Goal: Obtain resource: Download file/media

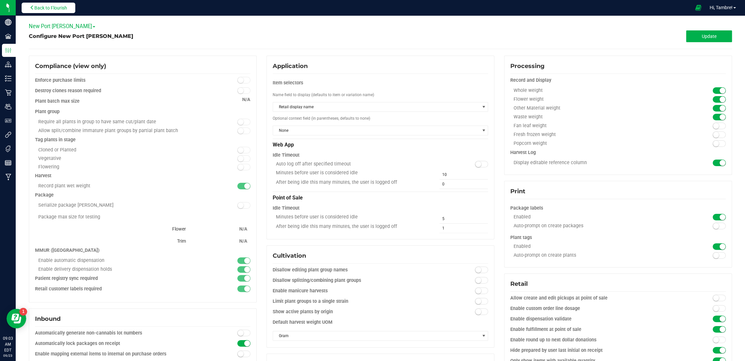
click at [53, 8] on span "Back to Flourish" at bounding box center [50, 7] width 33 height 5
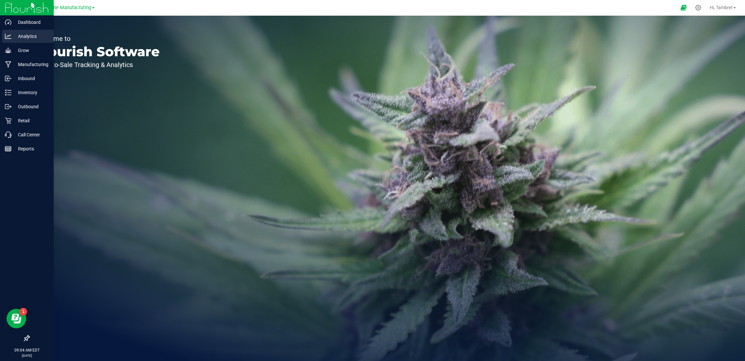
click at [37, 37] on p "Analytics" at bounding box center [30, 36] width 39 height 8
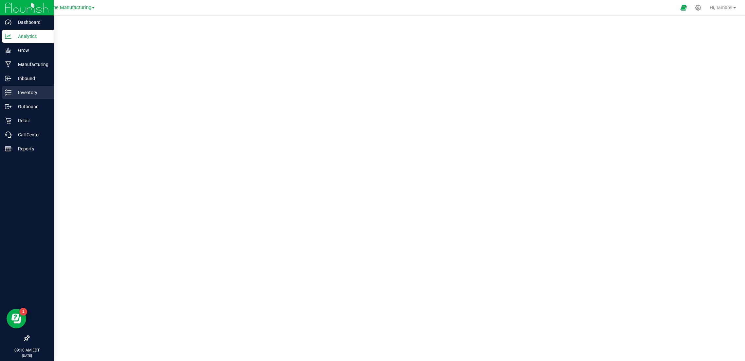
click at [31, 95] on p "Inventory" at bounding box center [30, 93] width 39 height 8
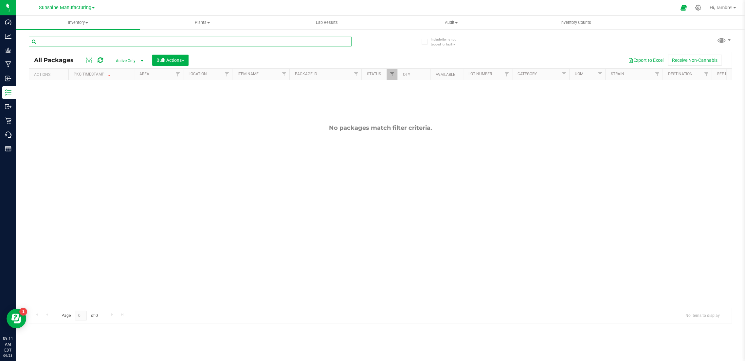
click at [178, 40] on input "text" at bounding box center [190, 42] width 323 height 10
paste input "FLSRWGM-20240706-185"
type input "FLSRWGM-20240706-185"
click at [135, 59] on span "Active Only" at bounding box center [128, 60] width 36 height 9
click at [125, 100] on li "All" at bounding box center [127, 101] width 35 height 10
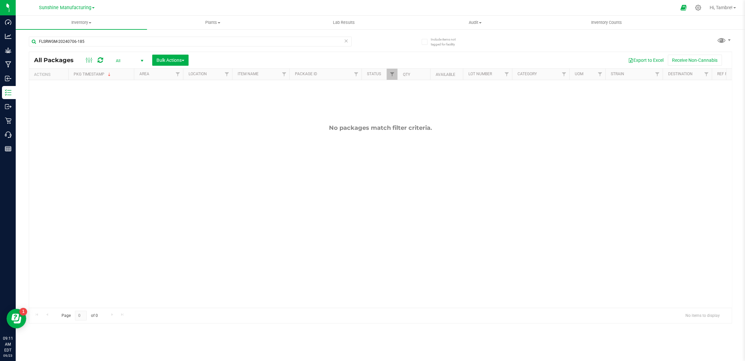
click at [92, 7] on link "Sunshine Manufacturing" at bounding box center [67, 7] width 56 height 6
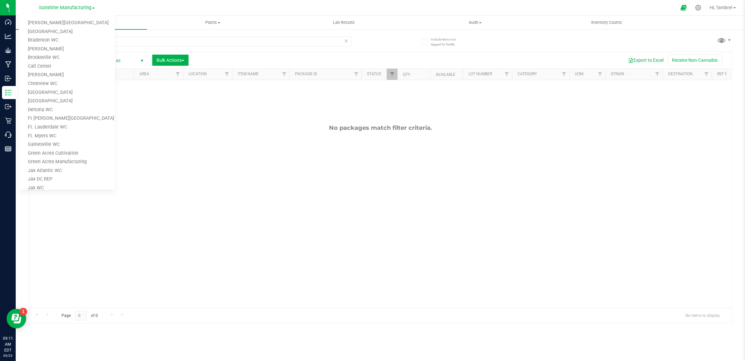
click at [185, 6] on div at bounding box center [396, 7] width 559 height 13
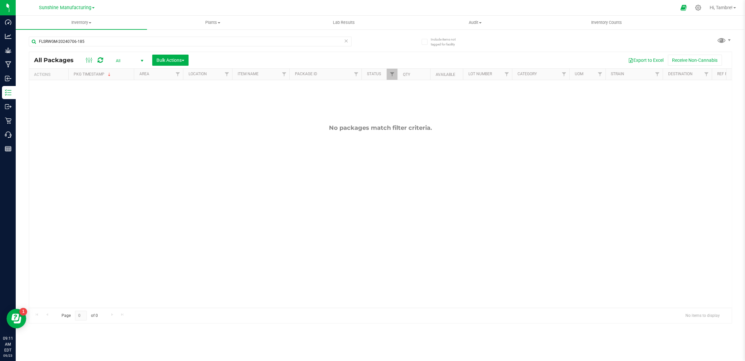
click at [93, 8] on span at bounding box center [93, 7] width 3 height 1
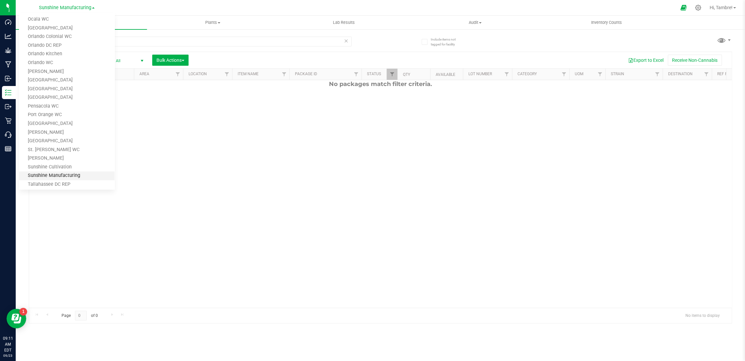
scroll to position [327, 0]
click at [63, 174] on link "Tampa Warehouse" at bounding box center [67, 174] width 96 height 9
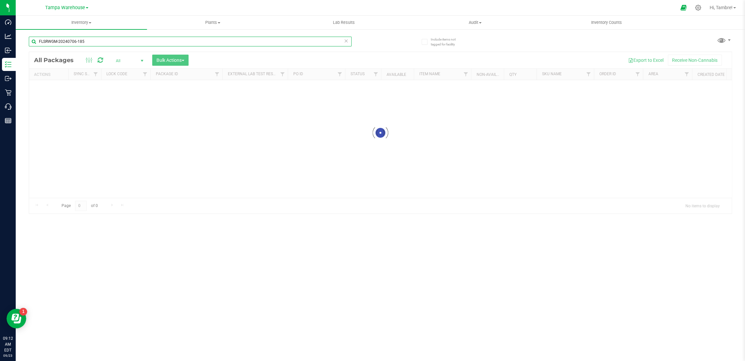
click at [92, 41] on input "FLSRWGM-20240706-185" at bounding box center [190, 42] width 323 height 10
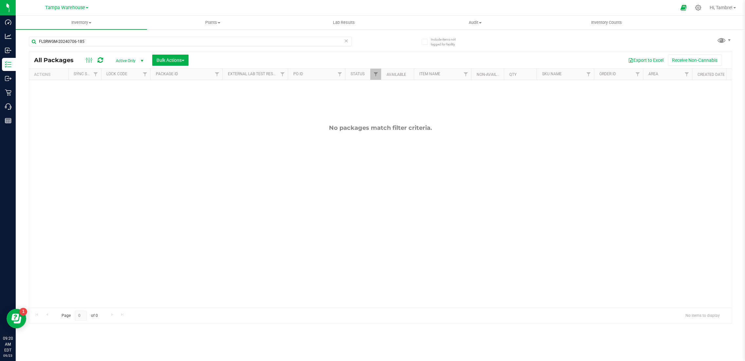
click at [87, 5] on link "Tampa Warehouse" at bounding box center [66, 7] width 43 height 6
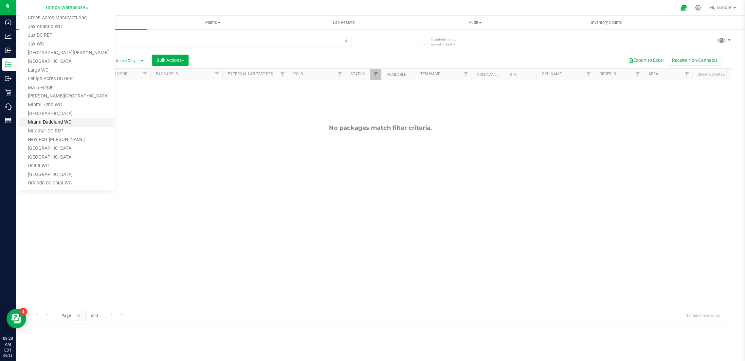
scroll to position [145, 0]
click at [48, 76] on link "Lehigh Acres DC REP" at bounding box center [67, 77] width 96 height 9
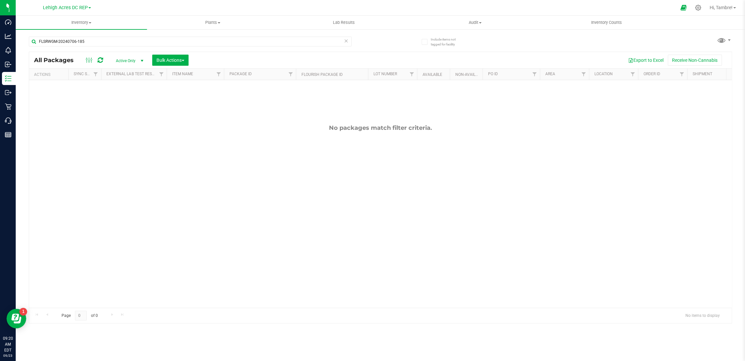
click at [139, 61] on span "select" at bounding box center [141, 60] width 5 height 5
click at [127, 98] on li "All" at bounding box center [127, 101] width 35 height 10
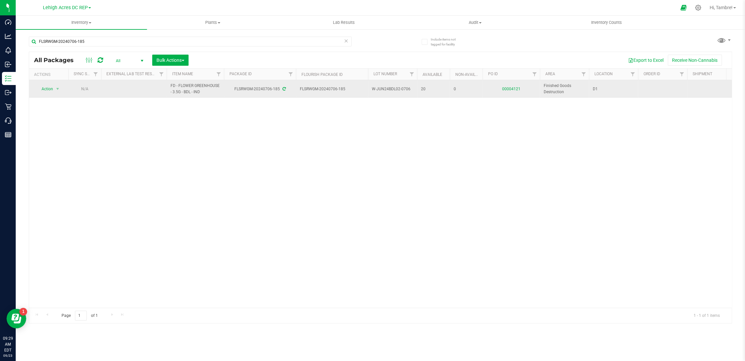
click at [510, 87] on link "00004121" at bounding box center [511, 89] width 18 height 5
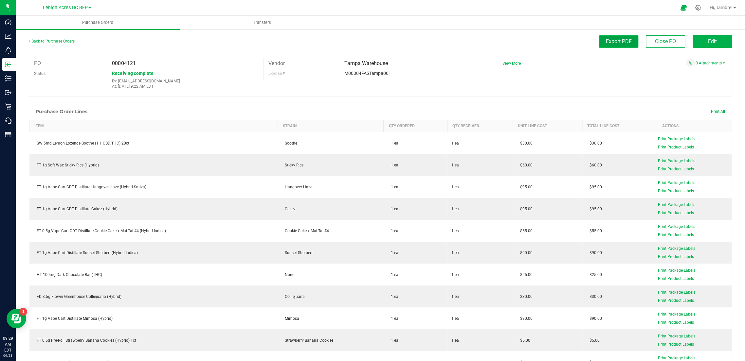
click at [617, 44] on span "Export PDF" at bounding box center [619, 41] width 26 height 6
